Goal: Transaction & Acquisition: Download file/media

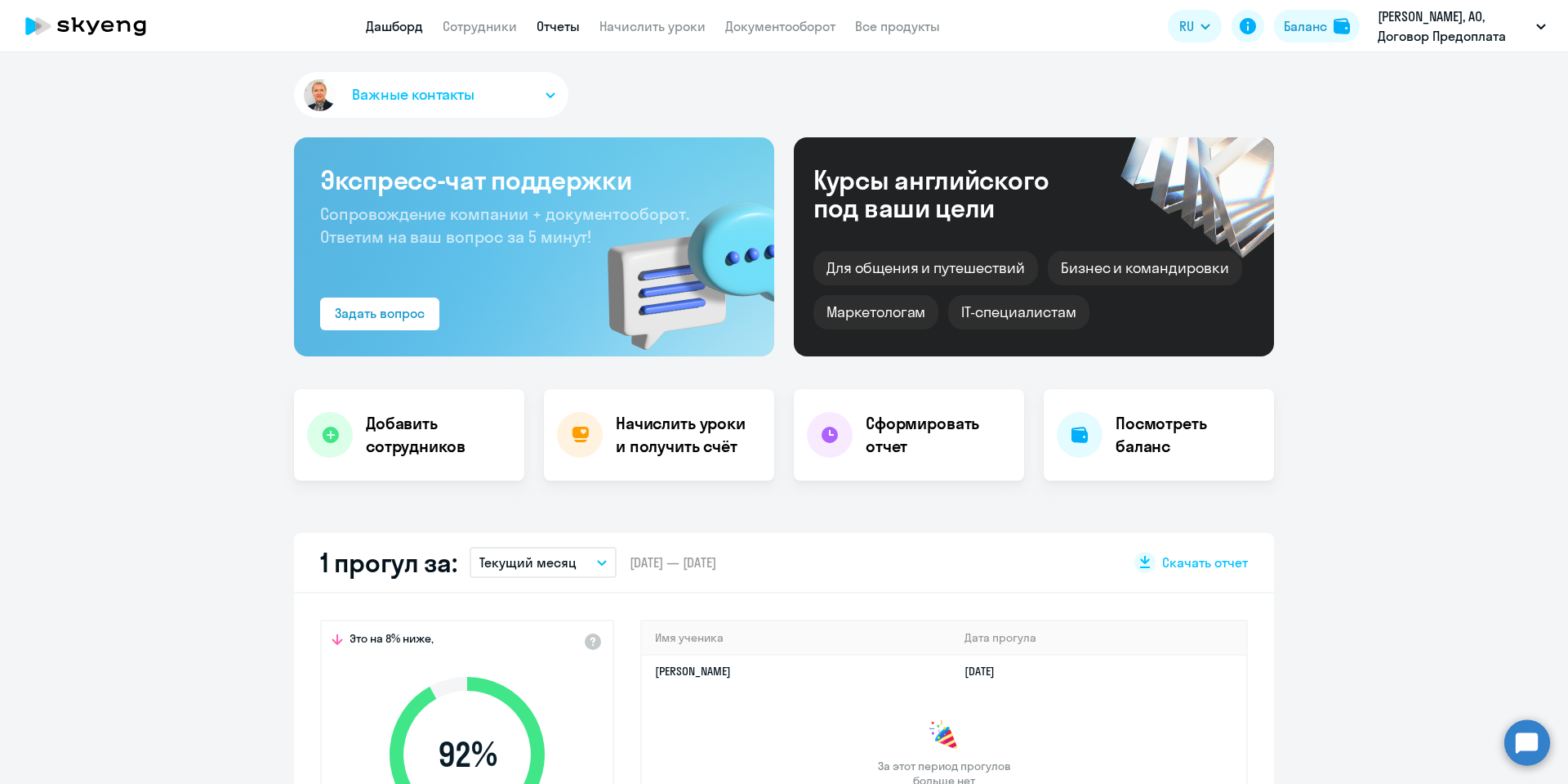
click at [547, 21] on link "Отчеты" at bounding box center [558, 26] width 43 height 17
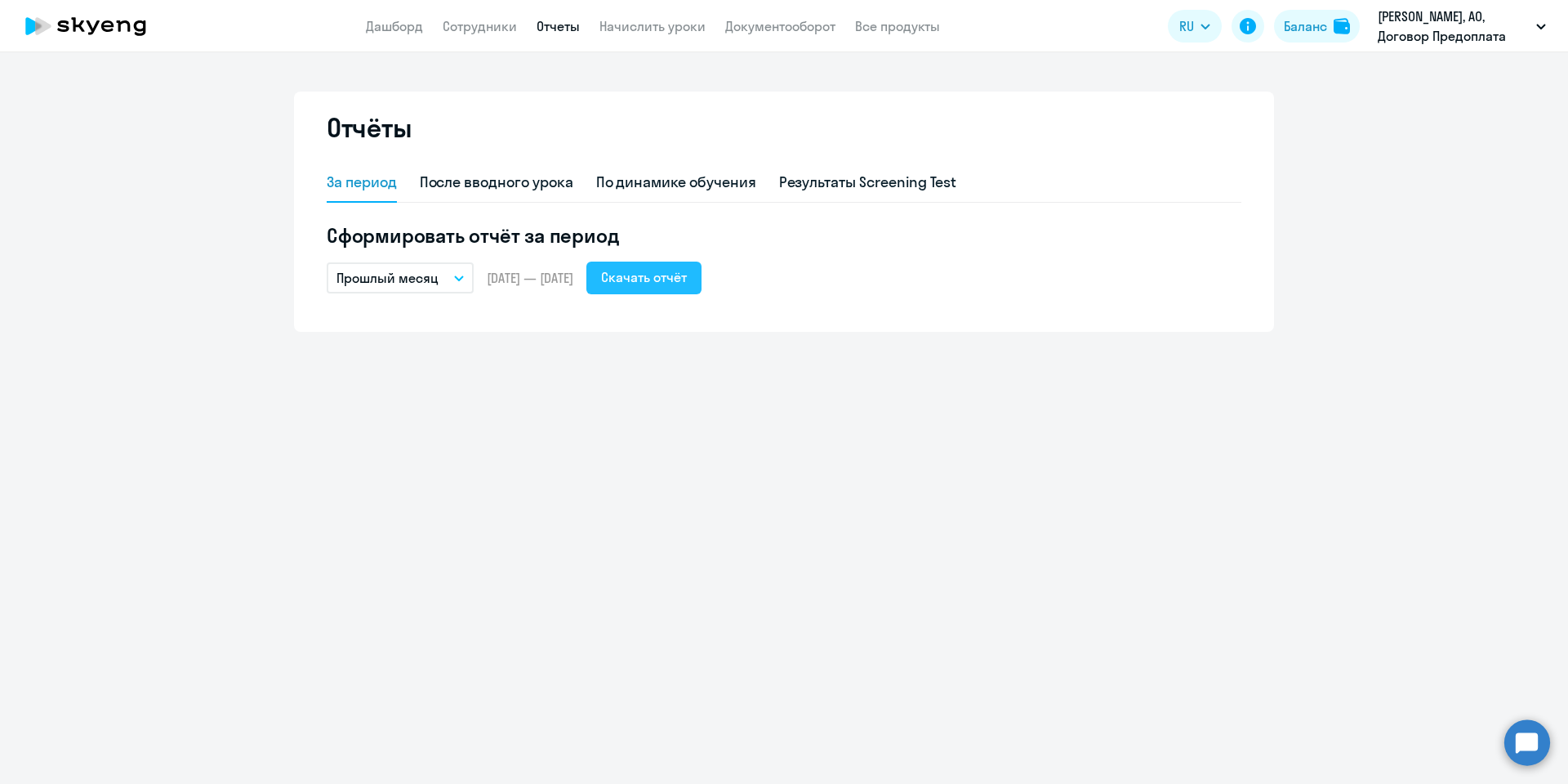
click at [680, 282] on div "Скачать отчёт" at bounding box center [644, 277] width 86 height 20
click at [453, 271] on button "Прошлый месяц" at bounding box center [400, 278] width 147 height 31
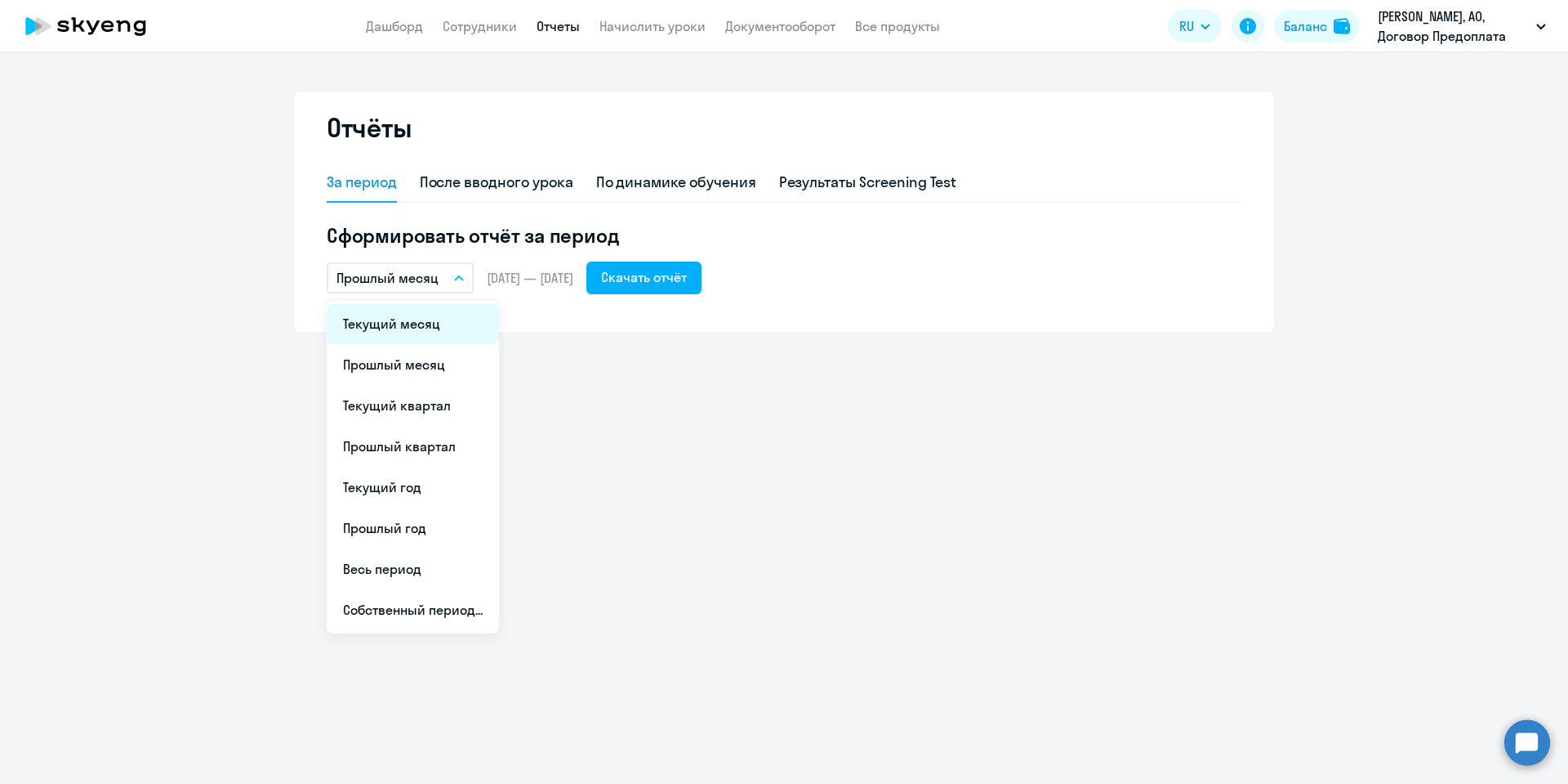
click at [378, 334] on li "Текущий месяц" at bounding box center [412, 323] width 172 height 41
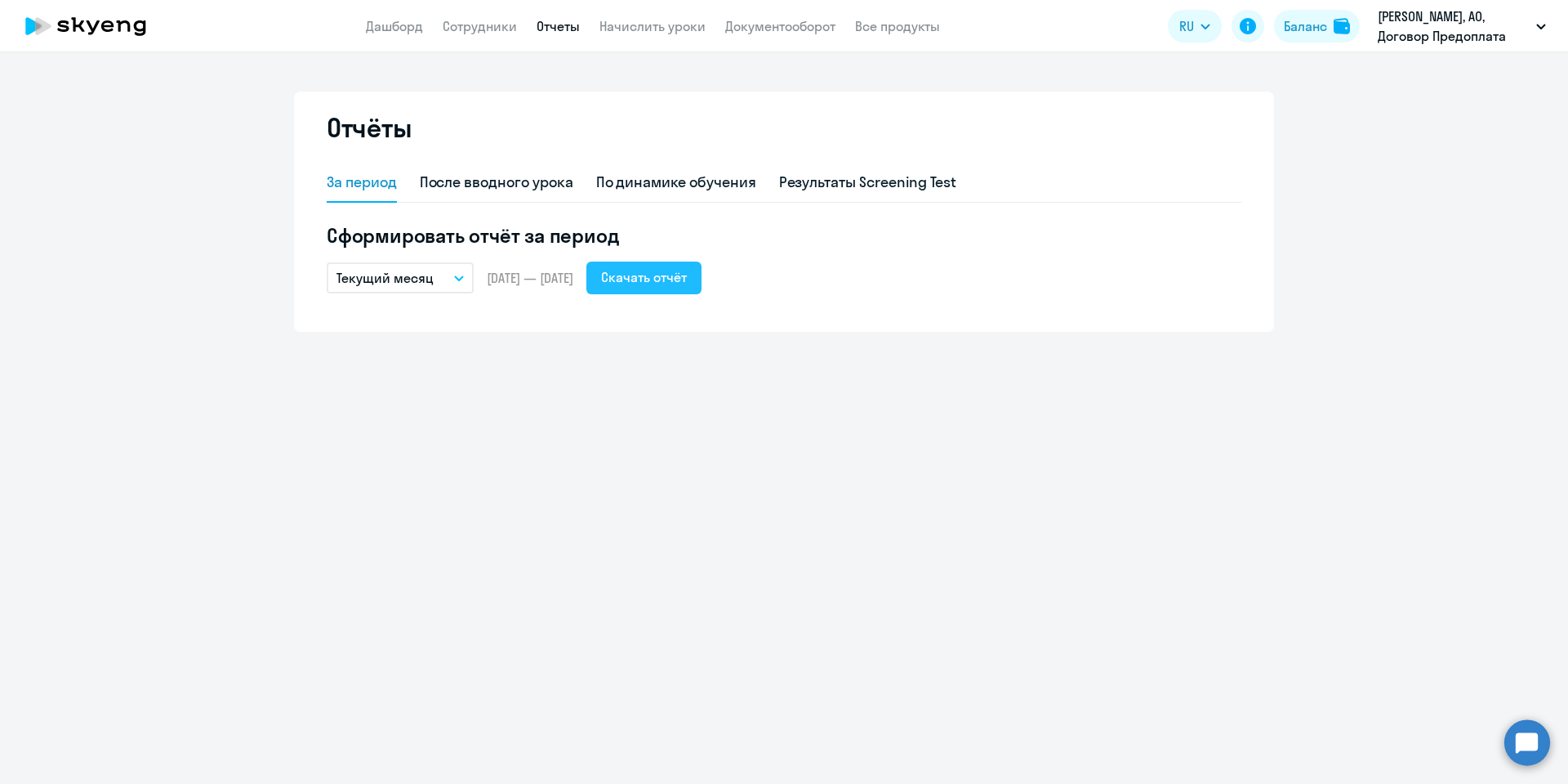
click at [687, 278] on div "Скачать отчёт" at bounding box center [644, 277] width 86 height 20
